Goal: Task Accomplishment & Management: Manage account settings

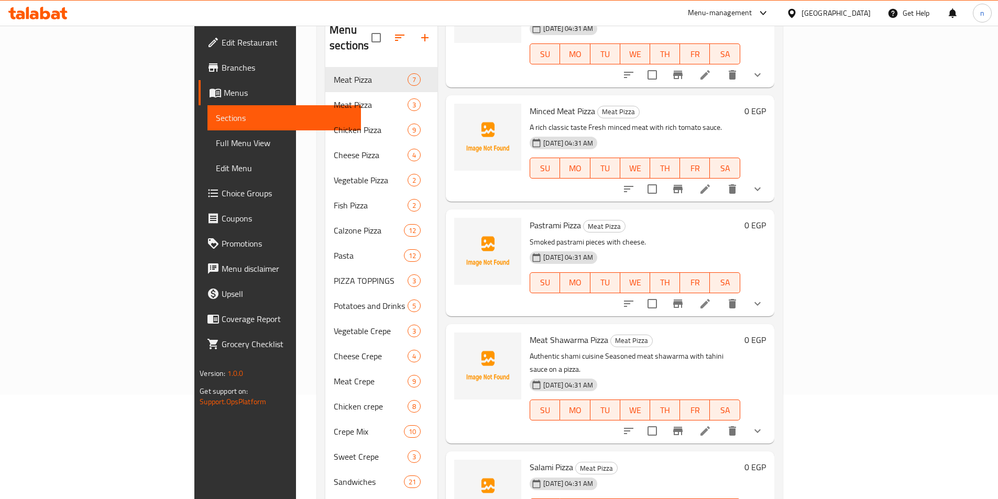
scroll to position [105, 0]
click at [216, 144] on span "Full Menu View" at bounding box center [284, 143] width 137 height 13
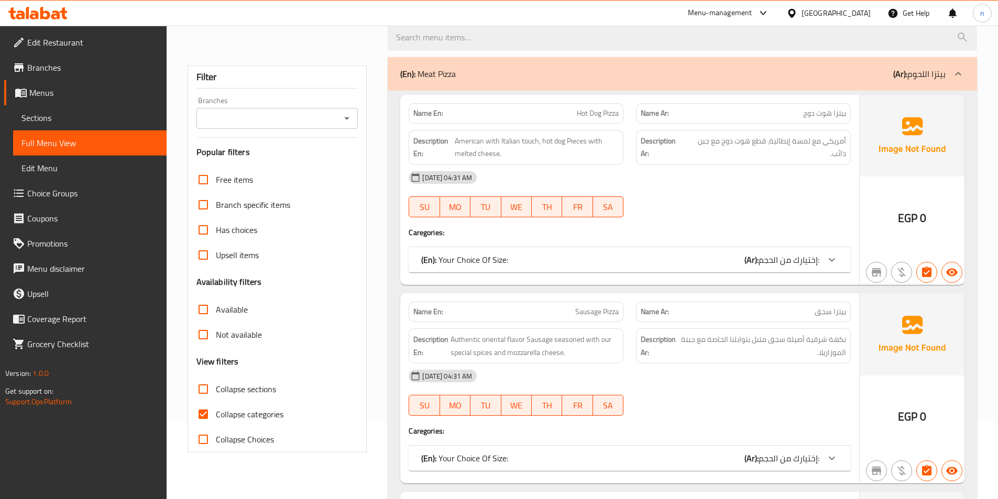
scroll to position [157, 0]
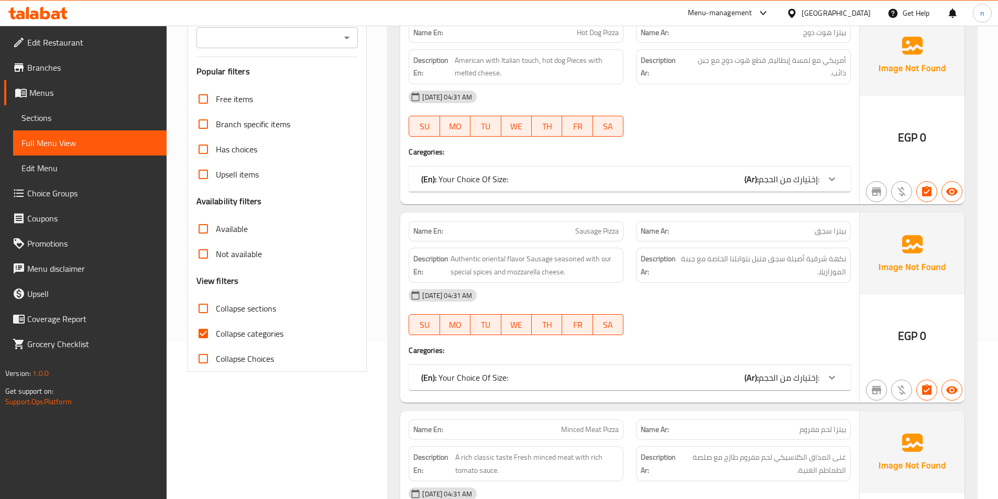
drag, startPoint x: 201, startPoint y: 309, endPoint x: 743, endPoint y: 339, distance: 543.6
click at [199, 312] on input "Collapse sections" at bounding box center [203, 308] width 25 height 25
checkbox input "true"
click at [200, 333] on input "Collapse categories" at bounding box center [203, 333] width 25 height 25
checkbox input "false"
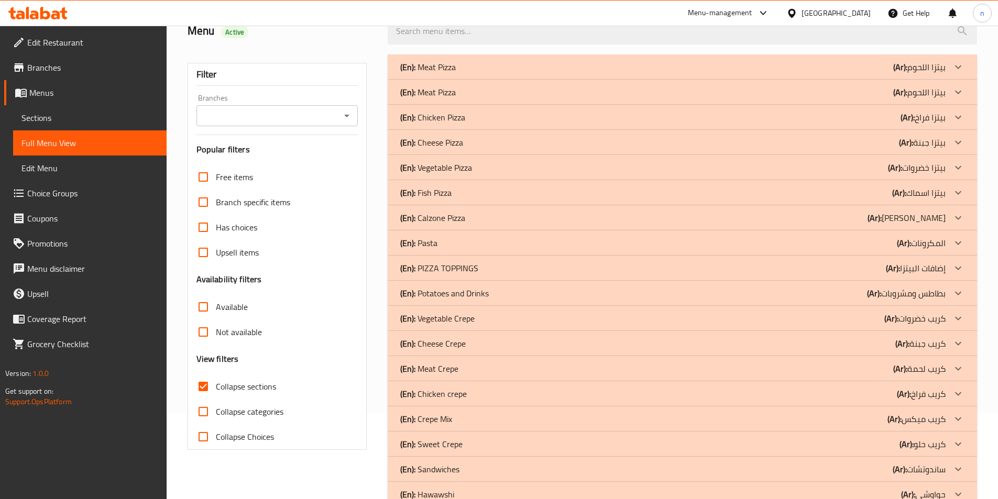
scroll to position [0, 0]
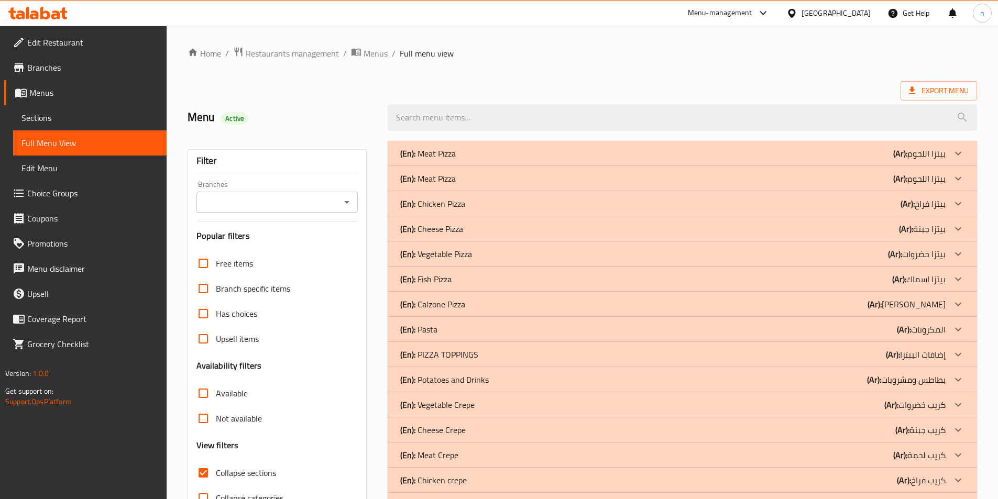
click at [878, 166] on div "(En): Calzone Pizza (Ar): بيتزا كلازوني" at bounding box center [682, 153] width 589 height 25
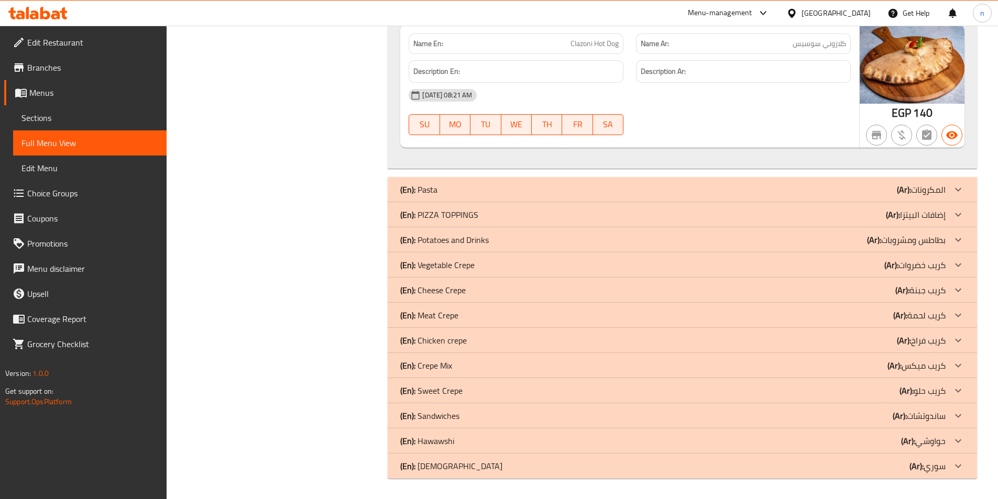
scroll to position [1854, 0]
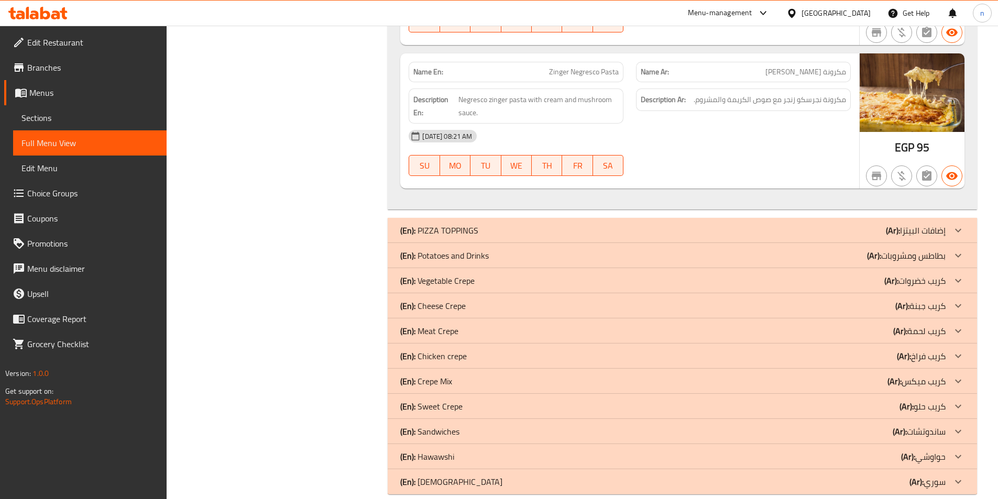
scroll to position [3533, 0]
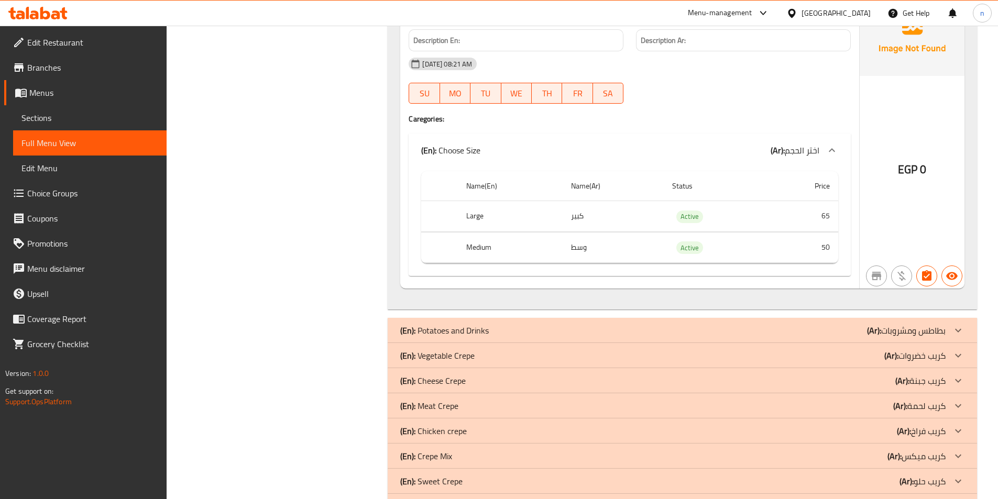
scroll to position [4476, 0]
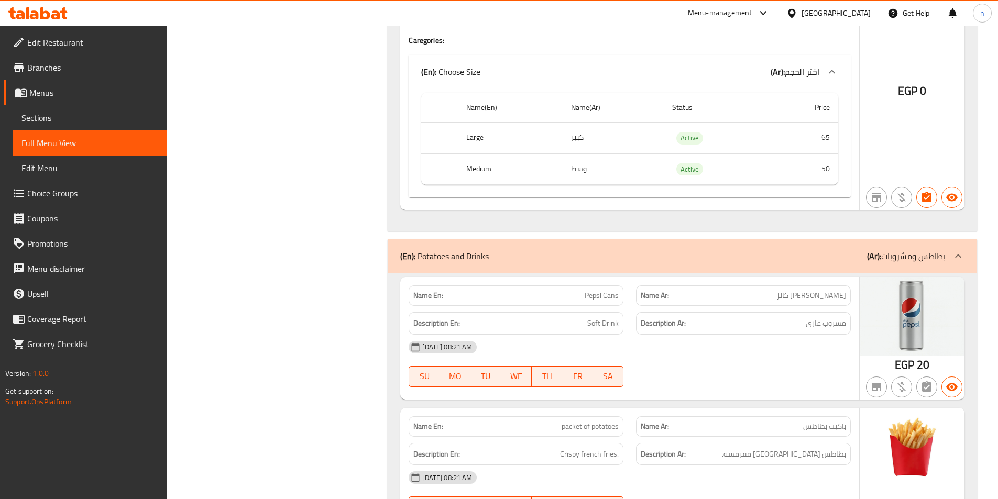
scroll to position [5335, 0]
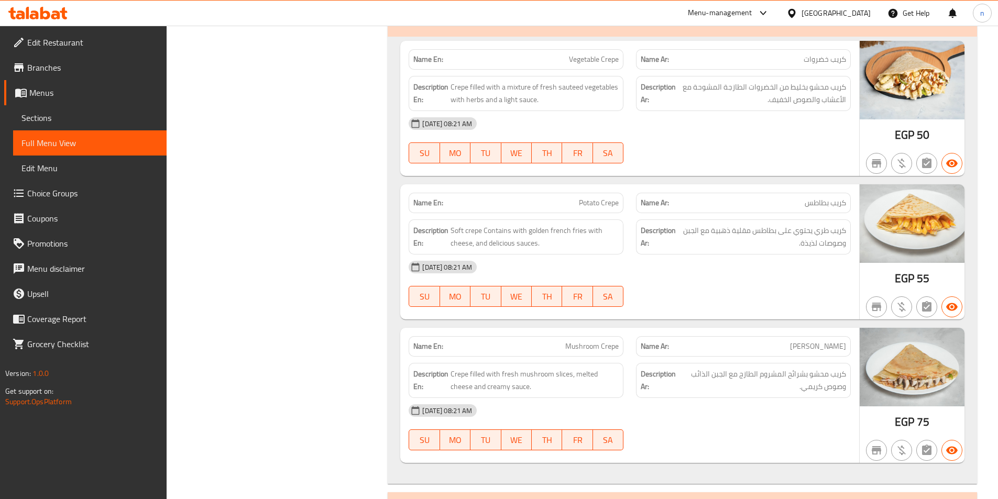
scroll to position [5799, 0]
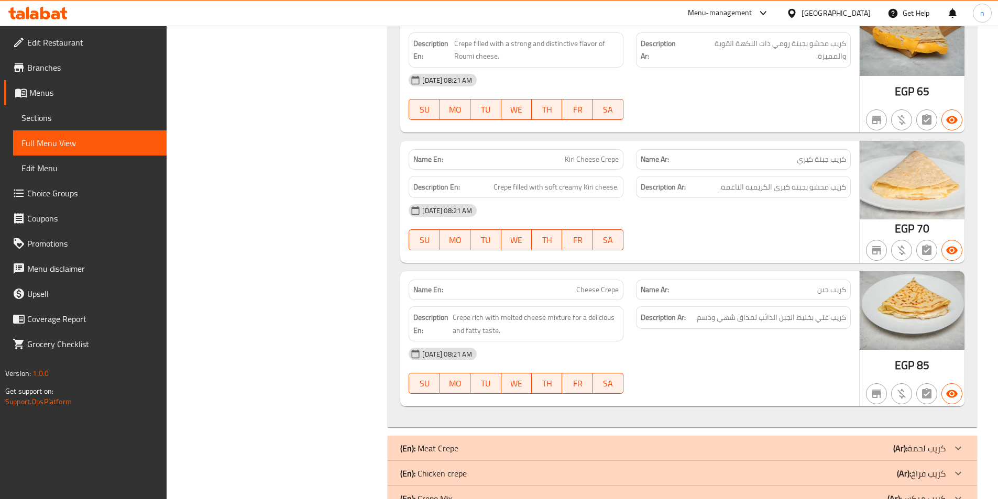
scroll to position [6394, 0]
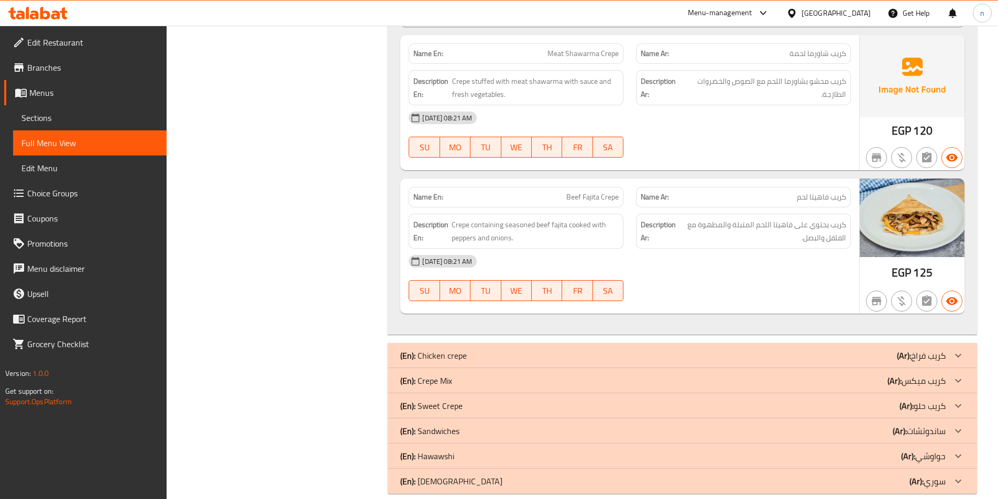
scroll to position [7669, 0]
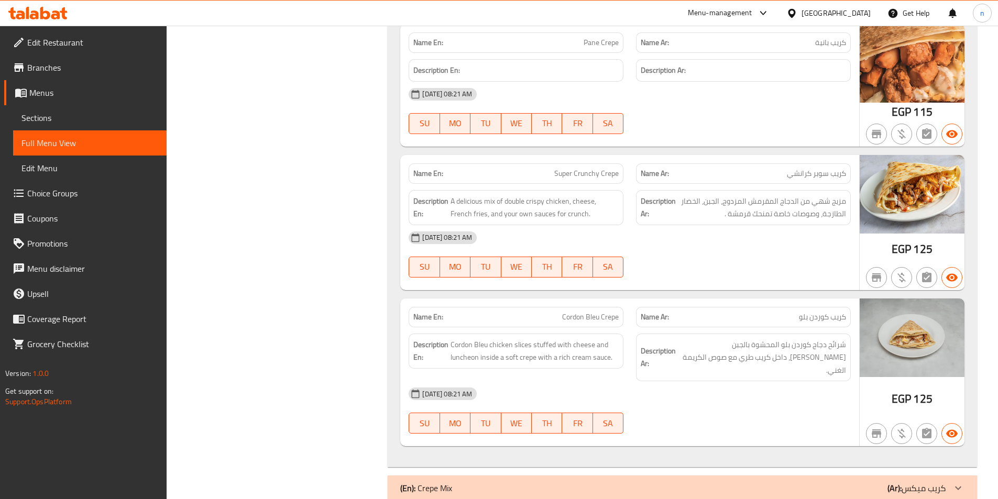
scroll to position [8838, 0]
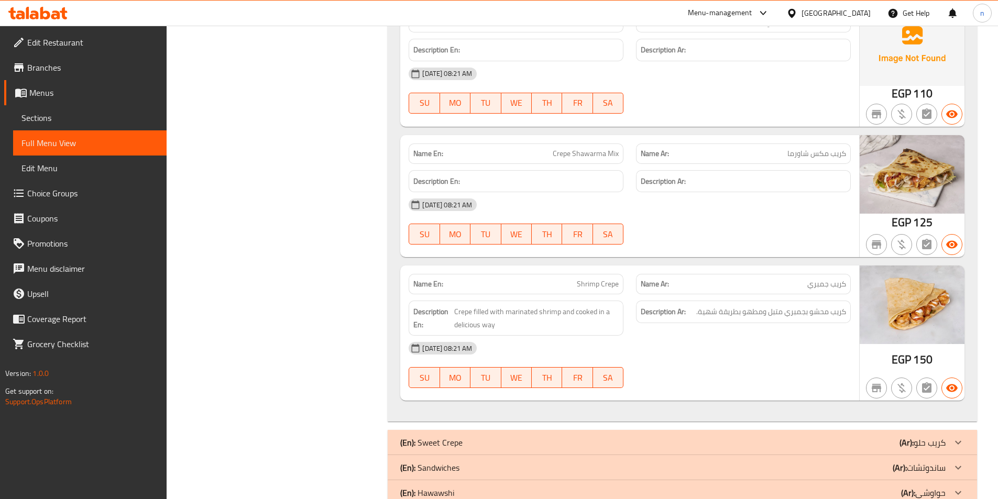
scroll to position [10245, 0]
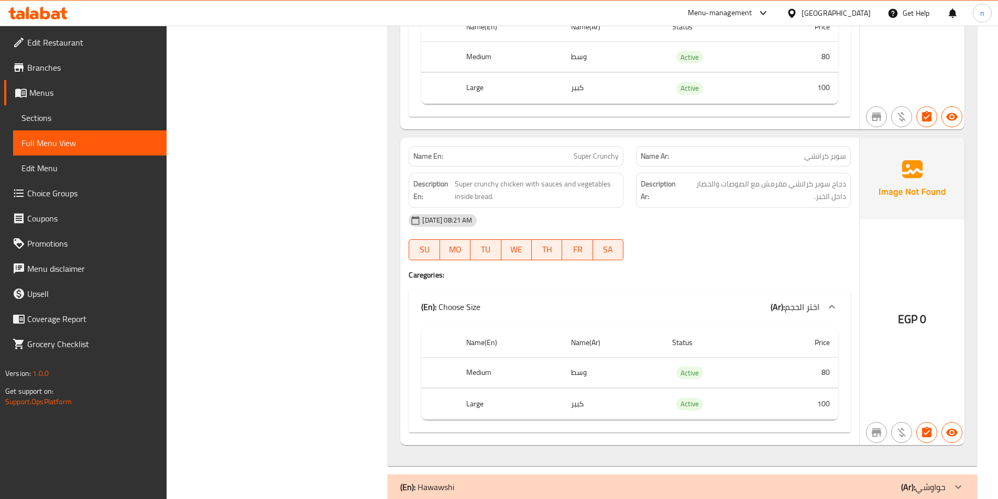
scroll to position [16858, 0]
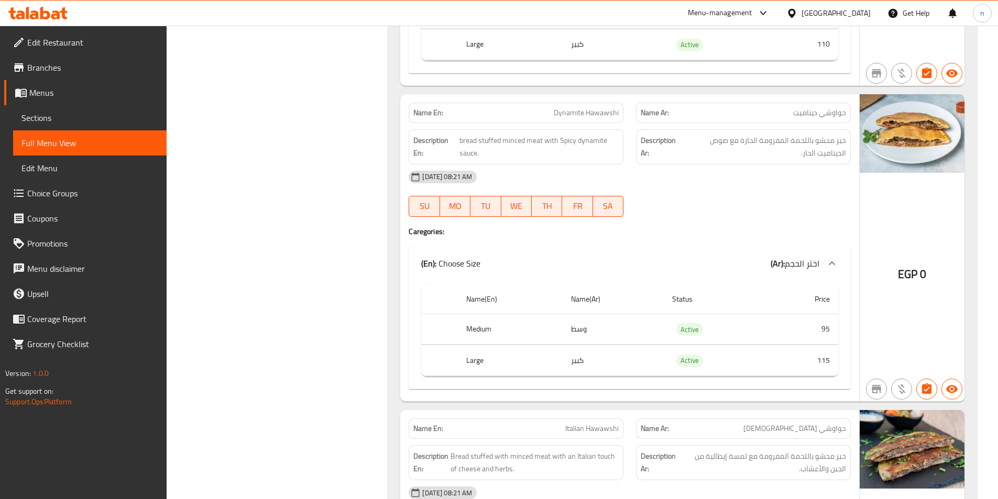
scroll to position [19736, 0]
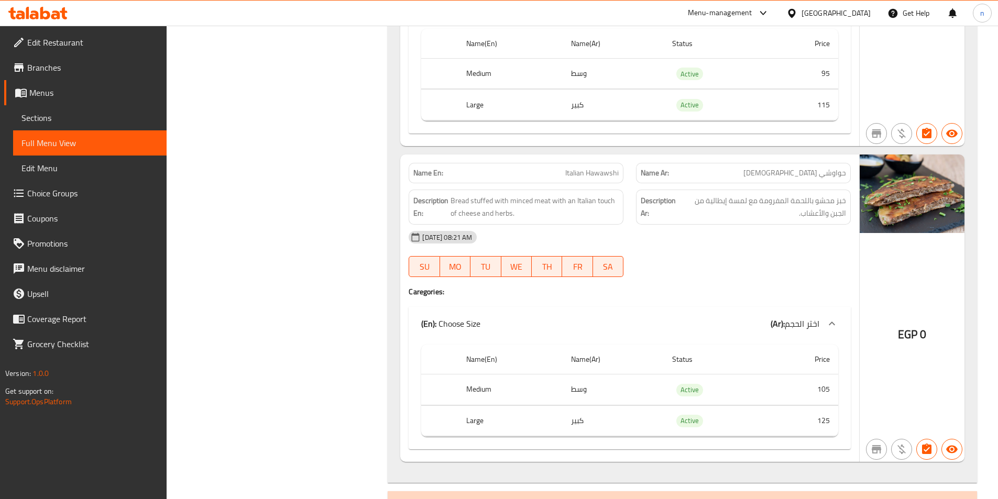
drag, startPoint x: 623, startPoint y: 466, endPoint x: 552, endPoint y: 471, distance: 71.4
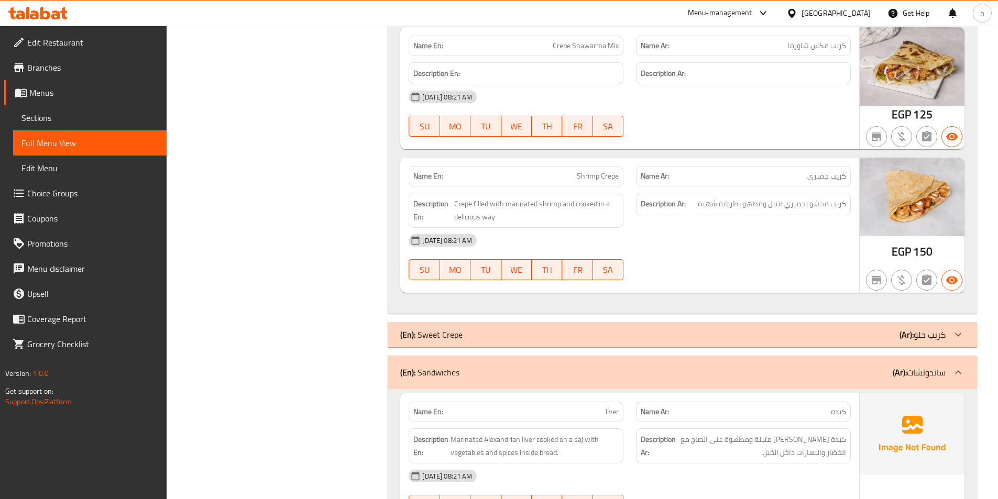
scroll to position [10372, 0]
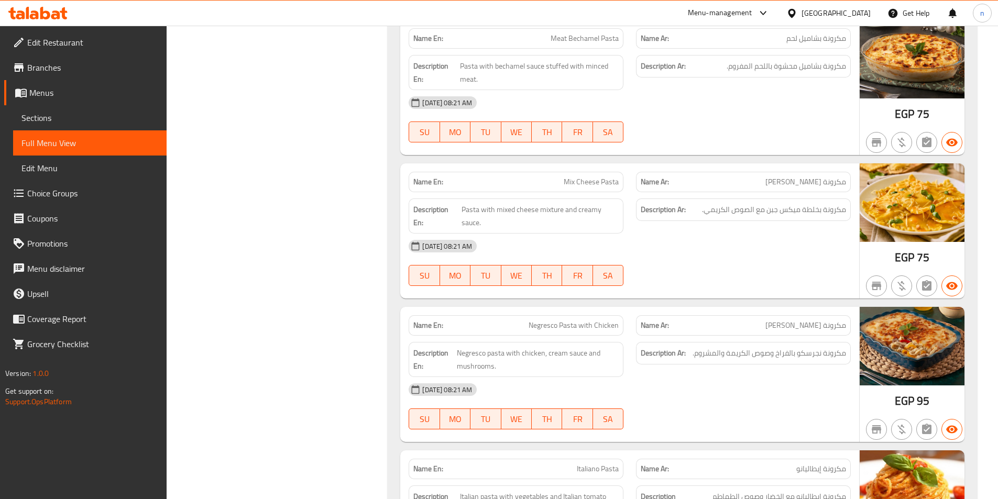
scroll to position [0, 0]
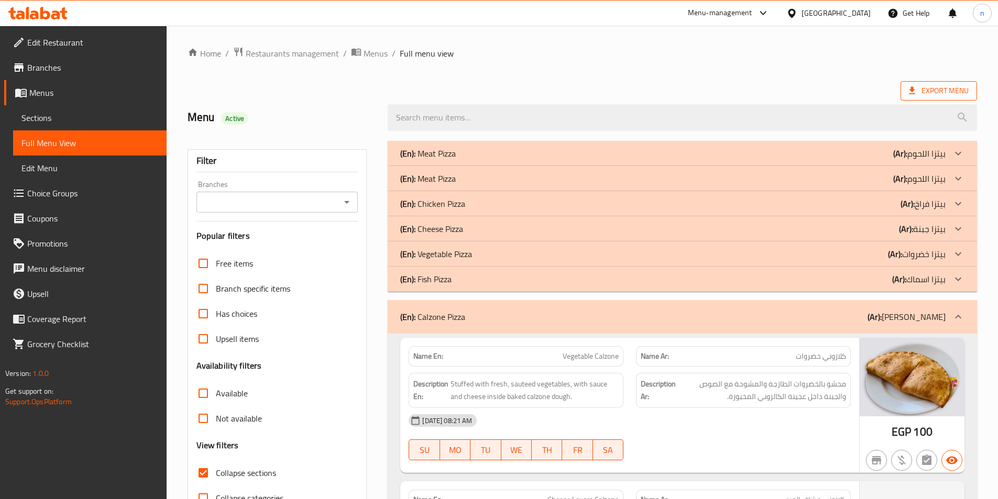
click at [936, 91] on span "Export Menu" at bounding box center [939, 90] width 60 height 13
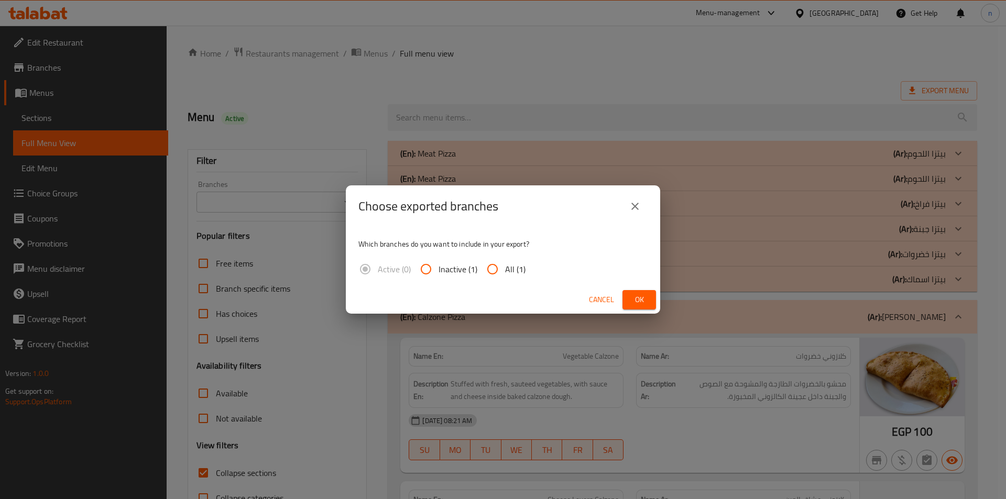
drag, startPoint x: 494, startPoint y: 268, endPoint x: 622, endPoint y: 307, distance: 133.6
click at [498, 272] on input "All (1)" at bounding box center [492, 269] width 25 height 25
radio input "true"
click at [648, 301] on button "Ok" at bounding box center [639, 299] width 34 height 19
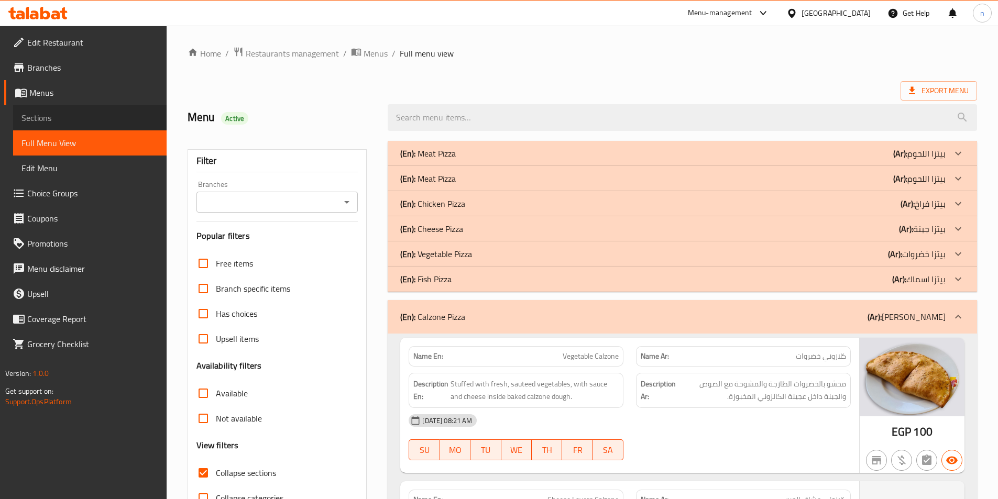
click at [95, 123] on span "Sections" at bounding box center [89, 118] width 137 height 13
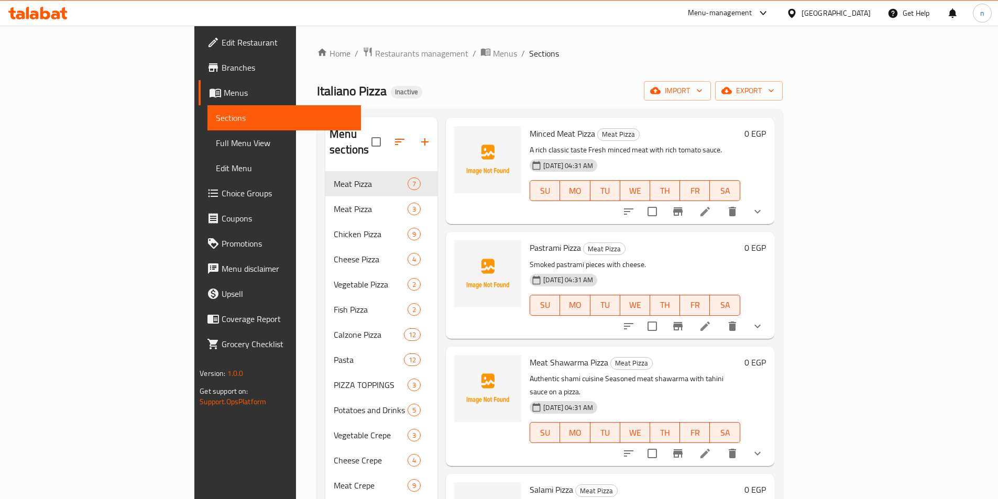
click at [38, 5] on div at bounding box center [38, 13] width 76 height 21
click at [59, 18] on icon at bounding box center [55, 14] width 9 height 9
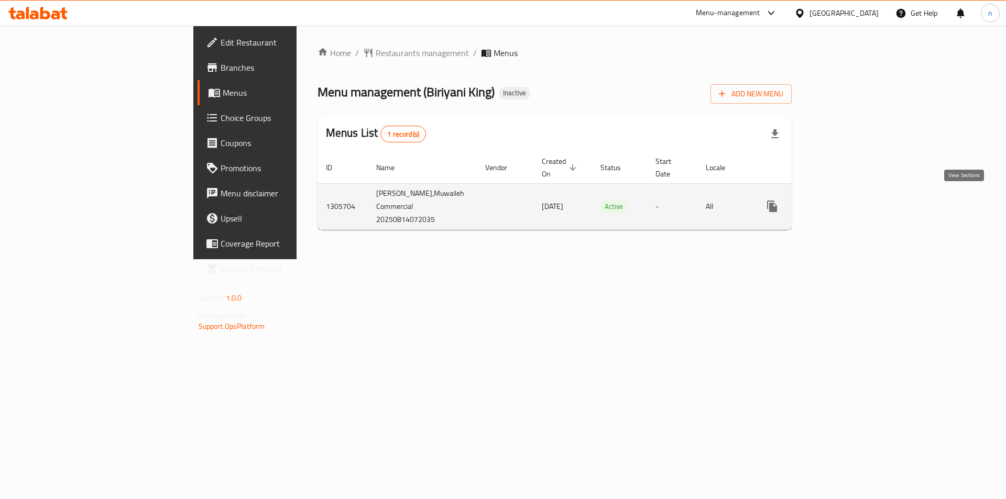
click at [854, 200] on icon "enhanced table" at bounding box center [847, 206] width 13 height 13
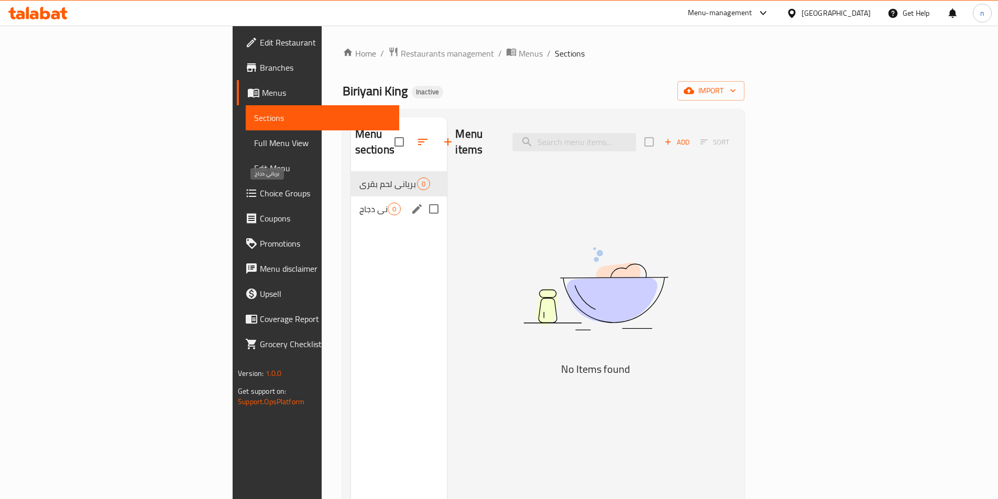
click at [359, 203] on span "برياني دجاج" at bounding box center [373, 209] width 29 height 13
click at [359, 178] on span "برياني لحم بقري" at bounding box center [373, 184] width 29 height 13
click at [351, 196] on div "برياني دجاج 0" at bounding box center [399, 208] width 96 height 25
click at [359, 178] on span "برياني لحم بقري" at bounding box center [373, 184] width 29 height 13
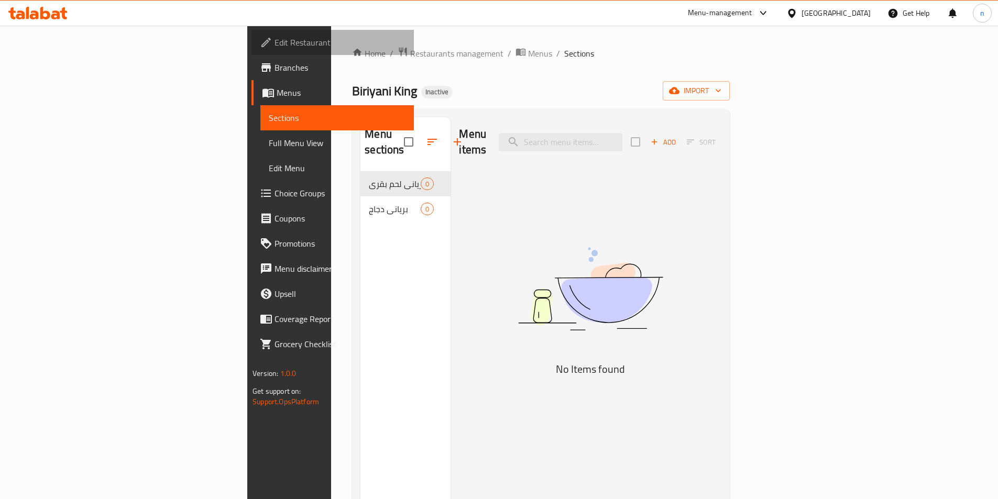
click at [251, 51] on link "Edit Restaurant" at bounding box center [332, 42] width 162 height 25
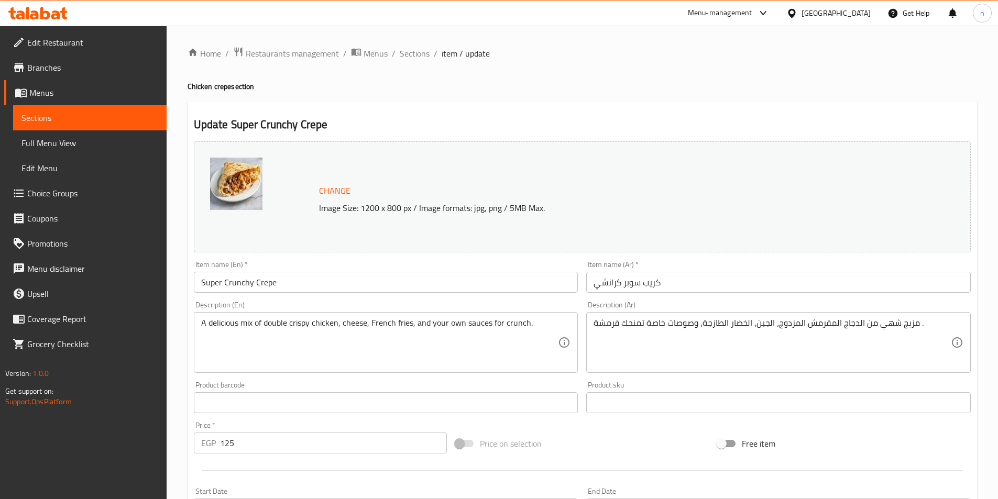
click at [70, 96] on span "Menus" at bounding box center [93, 92] width 129 height 13
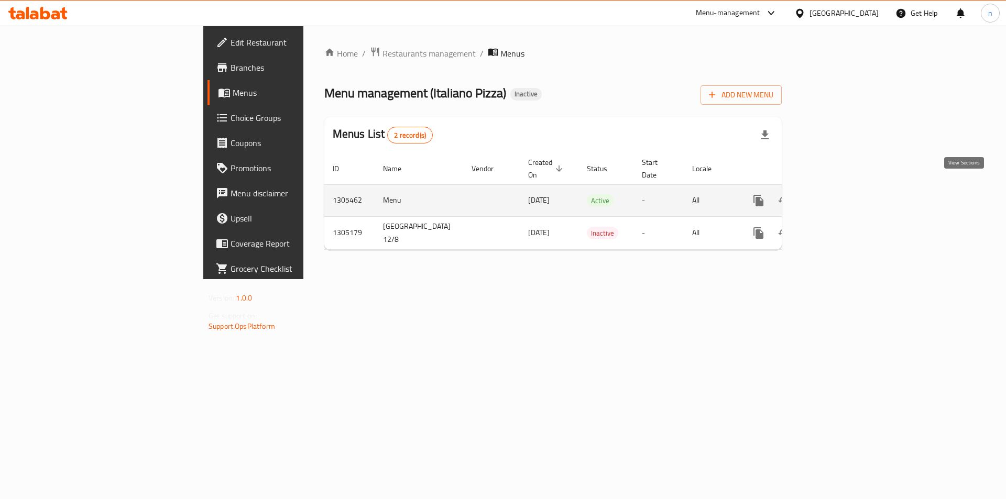
click at [840, 194] on icon "enhanced table" at bounding box center [834, 200] width 13 height 13
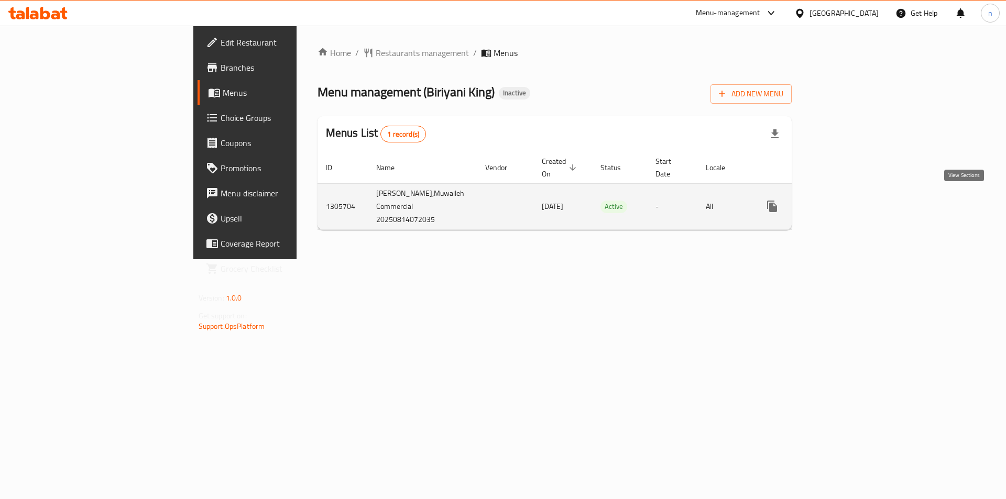
click at [852, 202] on icon "enhanced table" at bounding box center [847, 206] width 9 height 9
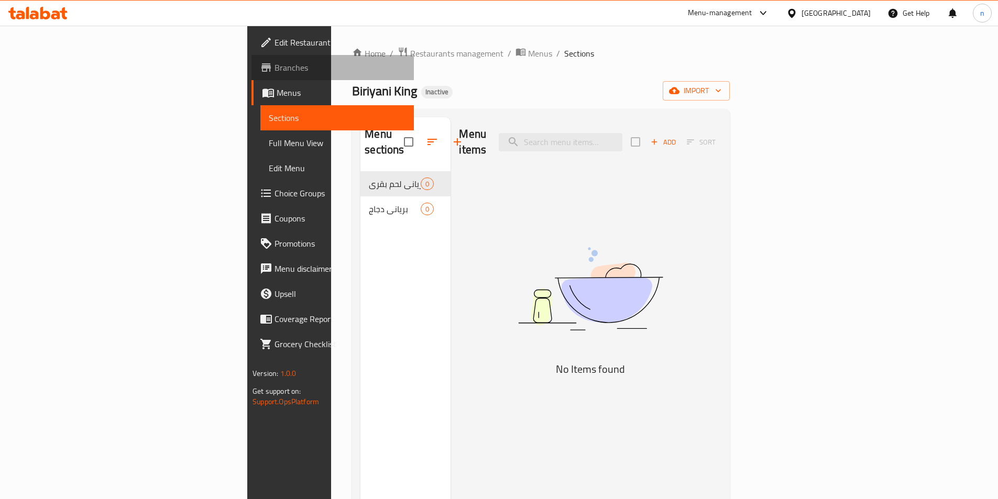
click at [274, 74] on span "Branches" at bounding box center [339, 67] width 131 height 13
